Goal: Register for event/course

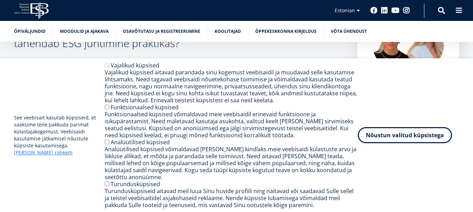
scroll to position [140, 0]
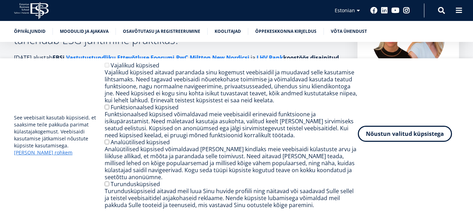
click at [406, 140] on button "Nõustun valitud küpsistega" at bounding box center [405, 134] width 94 height 16
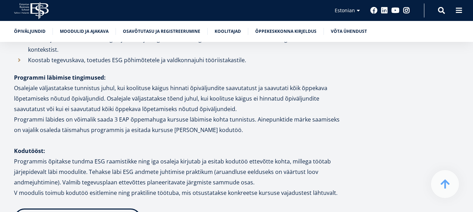
scroll to position [945, 0]
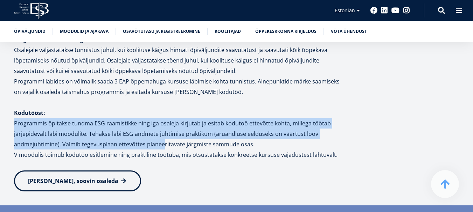
drag, startPoint x: 15, startPoint y: 125, endPoint x: 162, endPoint y: 149, distance: 148.9
click at [162, 149] on p "Programmis õpitakse tundma ESG raamistikke ning iga osaleja kirjutab ja esitab …" at bounding box center [178, 133] width 329 height 31
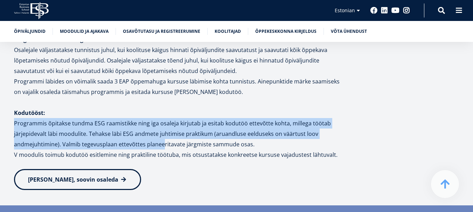
click at [90, 174] on link "[PERSON_NAME], soovin osaleda" at bounding box center [77, 179] width 127 height 21
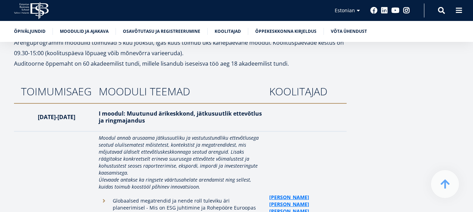
scroll to position [1268, 0]
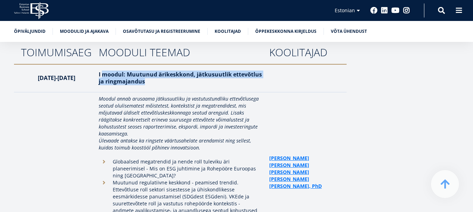
drag, startPoint x: 101, startPoint y: 75, endPoint x: 149, endPoint y: 86, distance: 49.0
click at [149, 86] on th "I moodul: Muutunud ärikeskkond, jätkusuutlik ettevõtlus ja ringmajandus" at bounding box center [180, 78] width 170 height 28
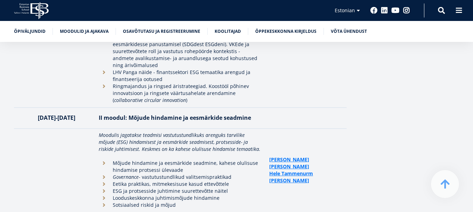
scroll to position [1443, 0]
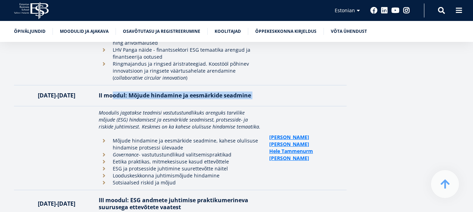
drag, startPoint x: 111, startPoint y: 115, endPoint x: 269, endPoint y: 82, distance: 161.4
click at [269, 85] on tr "[DATE]-[DATE] II moodul: Mõjude hindamine ja eesmärkide seadmine" at bounding box center [180, 95] width 332 height 21
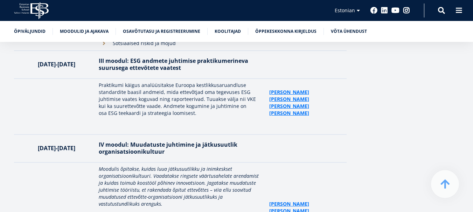
scroll to position [1583, 0]
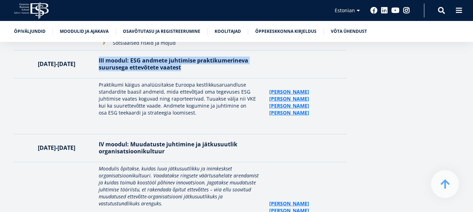
drag, startPoint x: 98, startPoint y: 49, endPoint x: 182, endPoint y: 61, distance: 84.5
click at [182, 61] on th "III moodul: ESG andmete juhtimise praktikum erineva suurusega ettevõtete vaatest" at bounding box center [180, 64] width 170 height 28
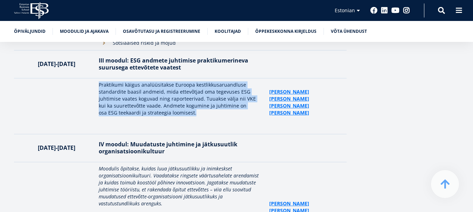
drag, startPoint x: 98, startPoint y: 71, endPoint x: 180, endPoint y: 101, distance: 86.8
click at [180, 101] on p "Praktikumi käigus analüüsitakse Euroopa kestlikkusaruandluse standardite baasil…" at bounding box center [180, 99] width 163 height 35
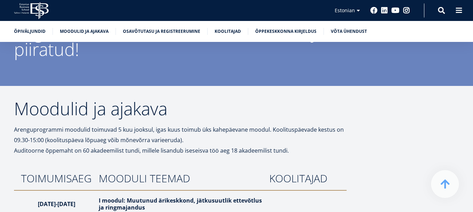
scroll to position [1148, 0]
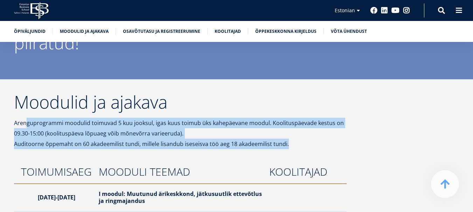
drag, startPoint x: 28, startPoint y: 122, endPoint x: 287, endPoint y: 146, distance: 260.3
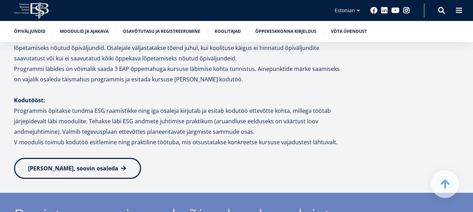
scroll to position [938, 0]
